Goal: Transaction & Acquisition: Obtain resource

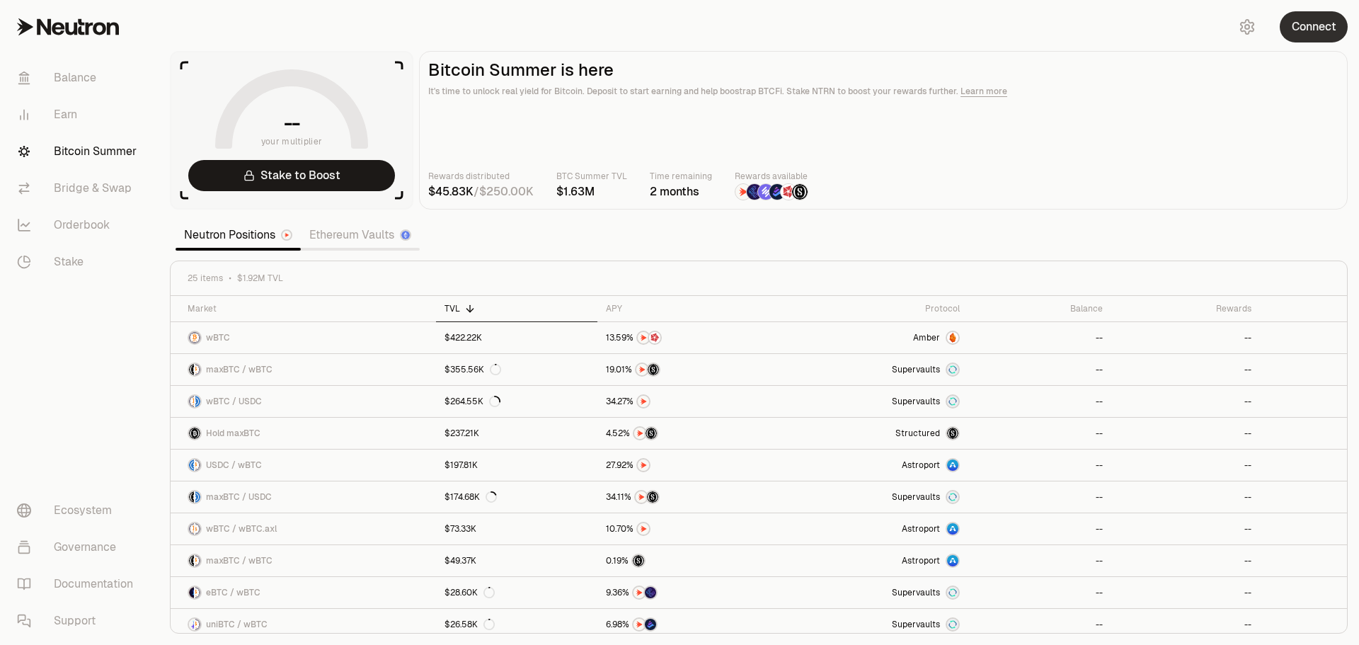
click at [1338, 27] on button "Connect" at bounding box center [1314, 26] width 68 height 31
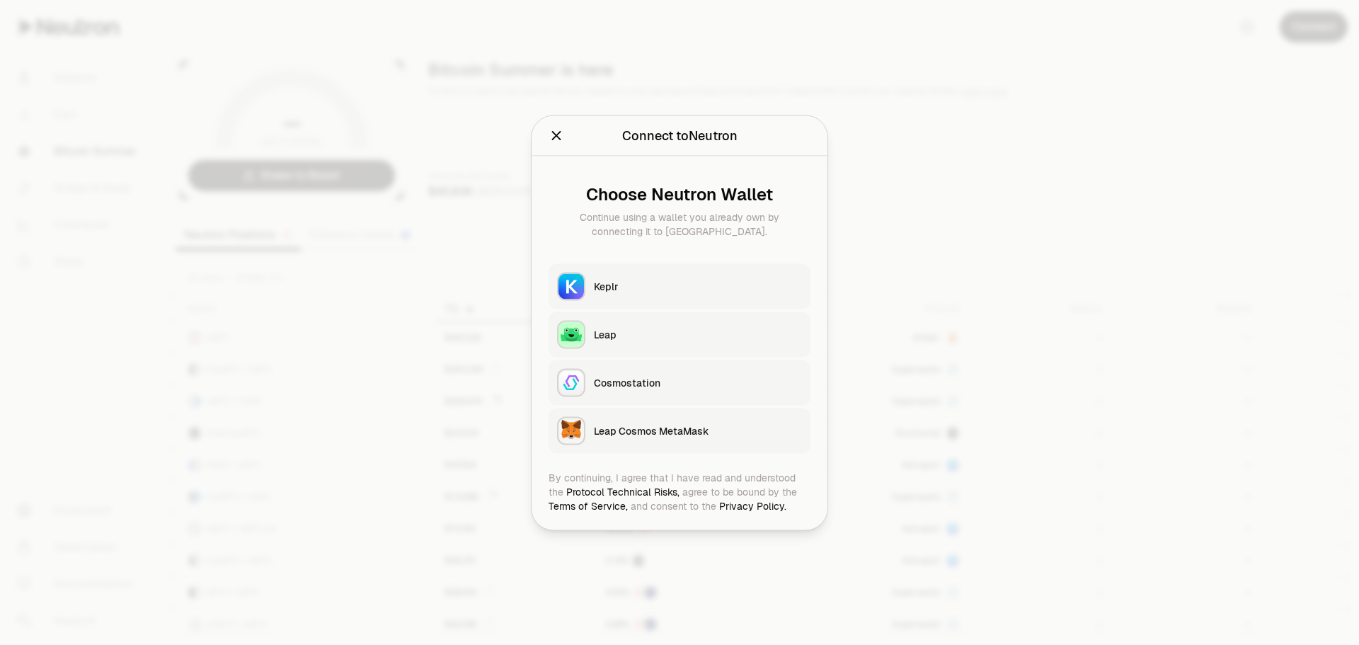
click at [785, 267] on button "Keplr" at bounding box center [680, 285] width 262 height 45
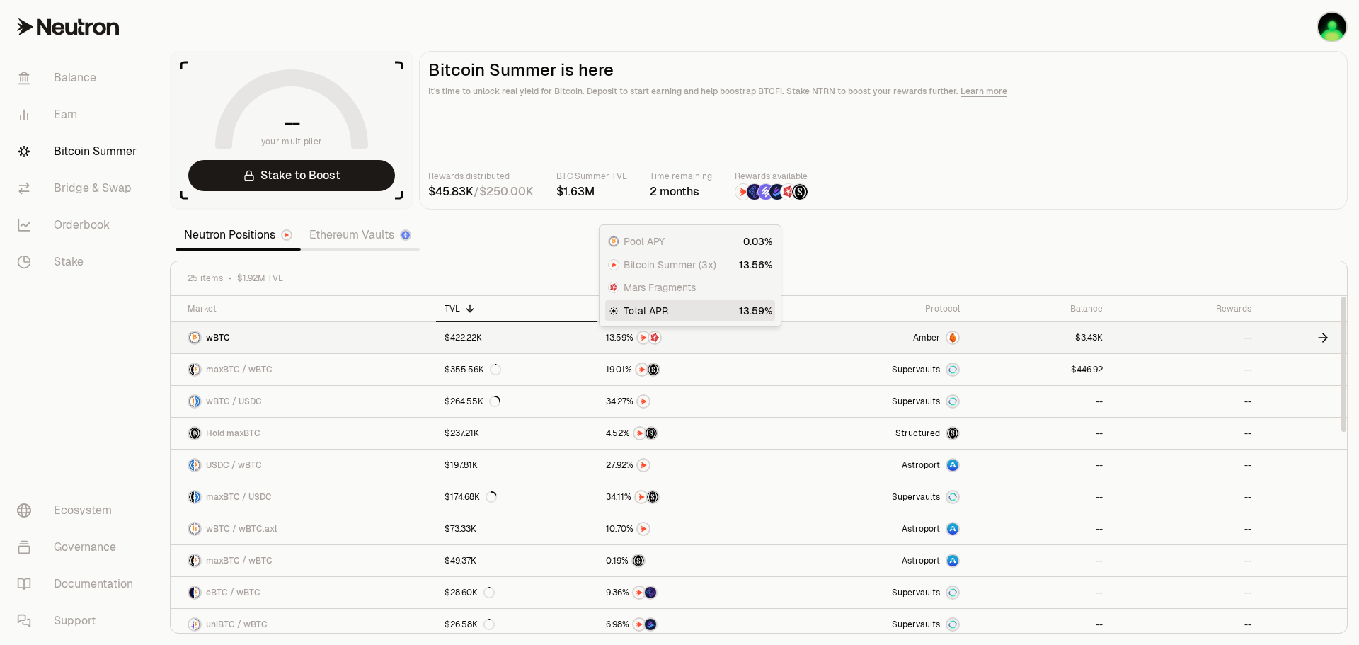
click at [738, 333] on div at bounding box center [690, 338] width 168 height 14
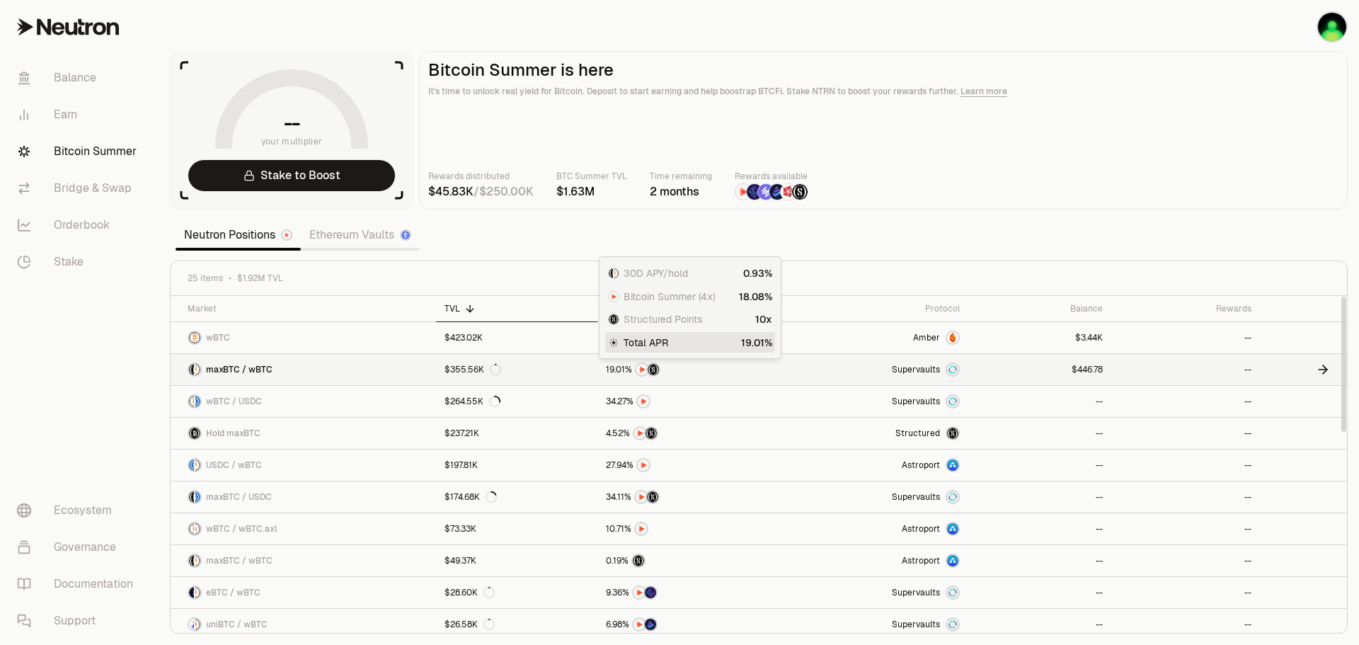
click at [735, 368] on div at bounding box center [690, 370] width 168 height 14
